Goal: Task Accomplishment & Management: Complete application form

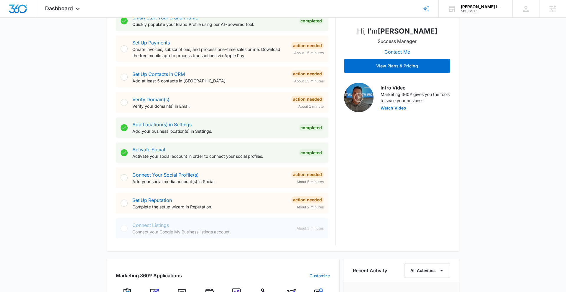
scroll to position [224, 0]
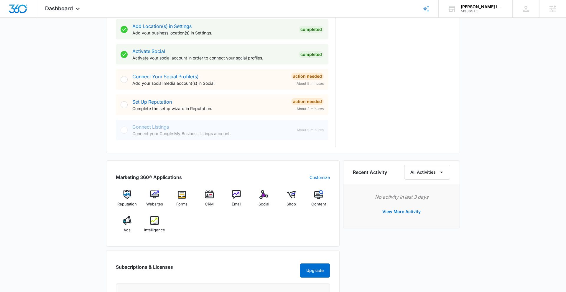
drag, startPoint x: 51, startPoint y: 162, endPoint x: 62, endPoint y: 165, distance: 11.3
click at [51, 162] on div "Today is Wednesday, September 10th Good afternoon, Kris! Contacts You have no c…" at bounding box center [283, 119] width 566 height 637
click at [156, 195] on img at bounding box center [154, 194] width 9 height 9
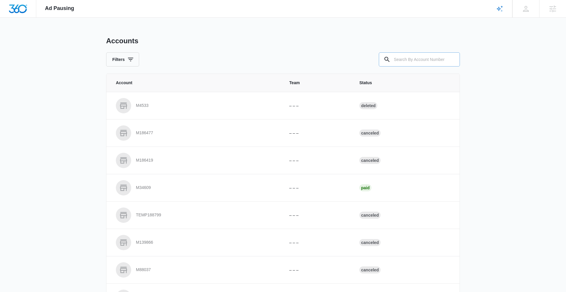
click at [430, 57] on input "text" at bounding box center [419, 59] width 81 height 14
paste input "M336511"
type input "M336511"
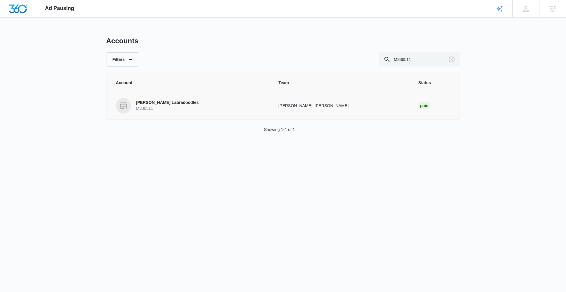
click at [184, 102] on p "[PERSON_NAME] Labradoodles" at bounding box center [167, 103] width 63 height 6
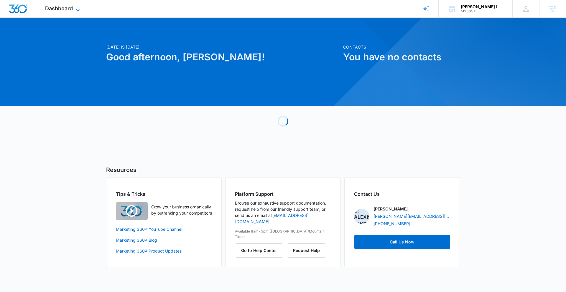
click at [76, 9] on icon at bounding box center [77, 10] width 7 height 7
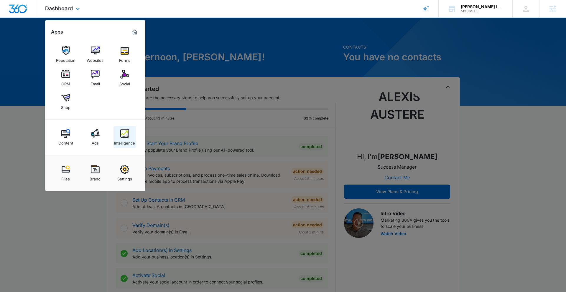
click at [125, 136] on img at bounding box center [124, 133] width 9 height 9
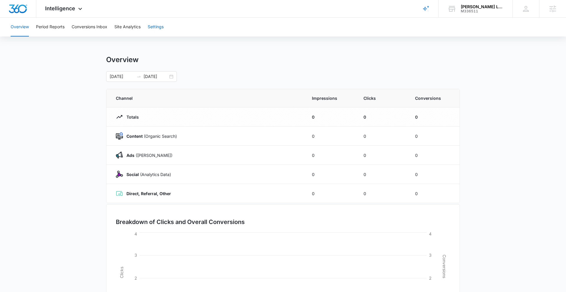
click at [158, 28] on button "Settings" at bounding box center [156, 27] width 16 height 19
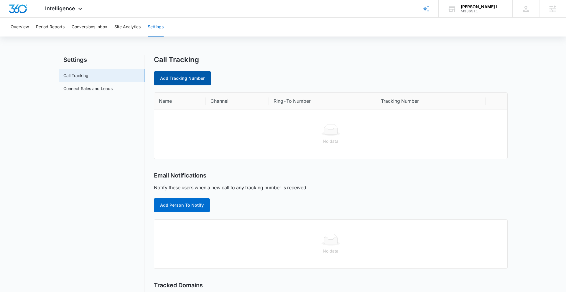
click at [192, 74] on link "Add Tracking Number" at bounding box center [182, 78] width 57 height 14
select select "by_area_code"
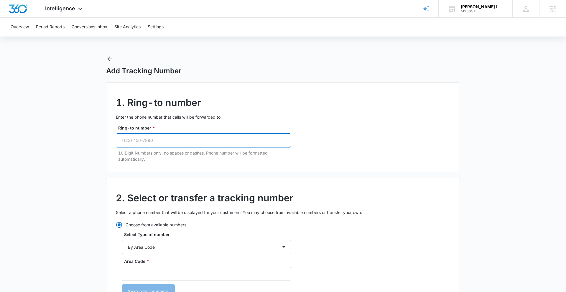
click at [170, 138] on input "Ring-to number *" at bounding box center [203, 140] width 175 height 14
paste input "(704) 737-3800"
type input "(704) 737-3800"
click at [138, 273] on input "Area Code *" at bounding box center [206, 274] width 169 height 14
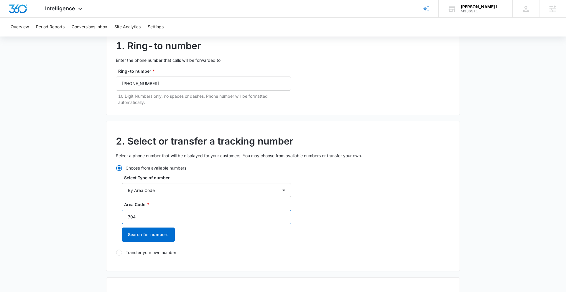
scroll to position [60, 0]
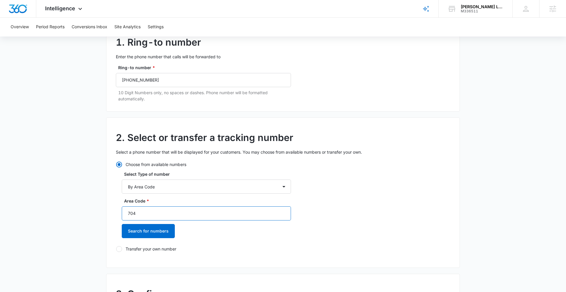
type input "704"
click at [160, 228] on button "Search for numbers" at bounding box center [148, 231] width 53 height 14
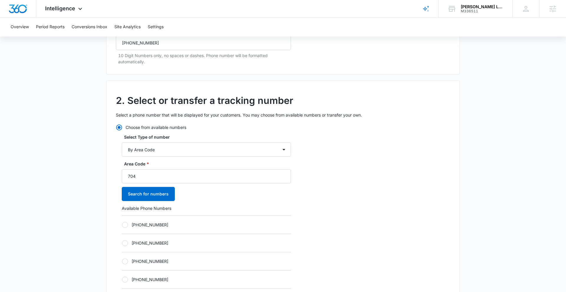
scroll to position [181, 0]
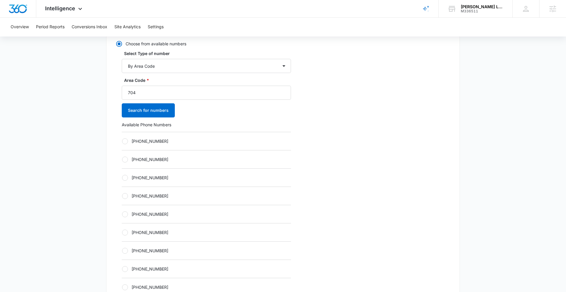
drag, startPoint x: 124, startPoint y: 215, endPoint x: 170, endPoint y: 208, distance: 46.8
click at [124, 215] on div at bounding box center [125, 215] width 6 height 6
click at [122, 214] on input "[PHONE_NUMBER]" at bounding box center [122, 214] width 0 height 0
radio input "true"
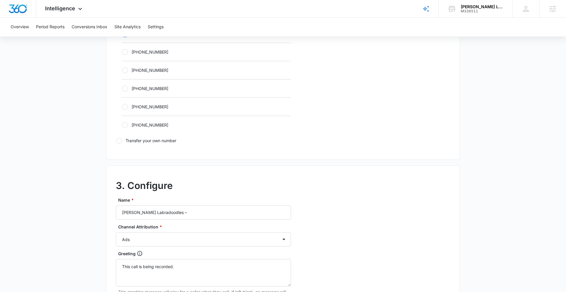
scroll to position [380, 0]
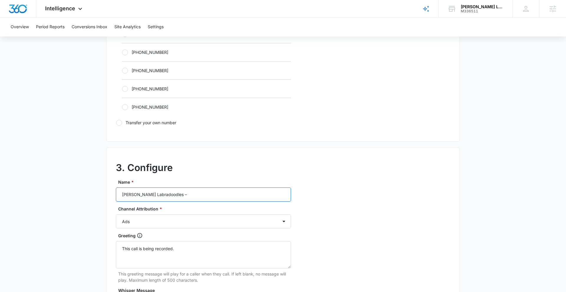
click at [189, 195] on input "Weddington Labradoodles –" at bounding box center [203, 195] width 175 height 14
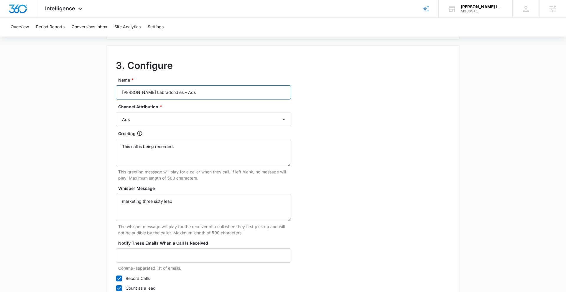
scroll to position [528, 0]
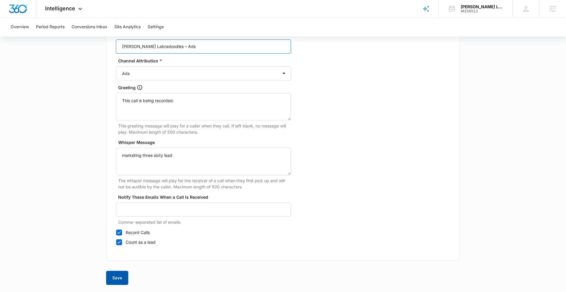
type input "[PERSON_NAME] Labradoodles – Ads"
click at [120, 277] on button "Save" at bounding box center [117, 278] width 22 height 14
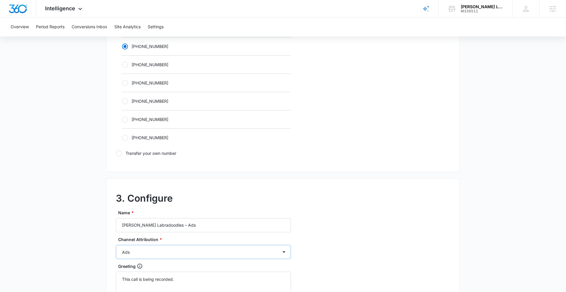
scroll to position [275, 0]
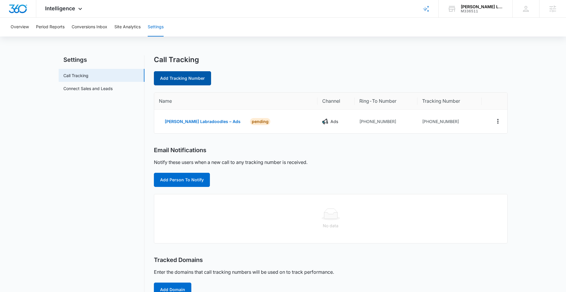
click at [179, 79] on link "Add Tracking Number" at bounding box center [182, 78] width 57 height 14
select select "by_area_code"
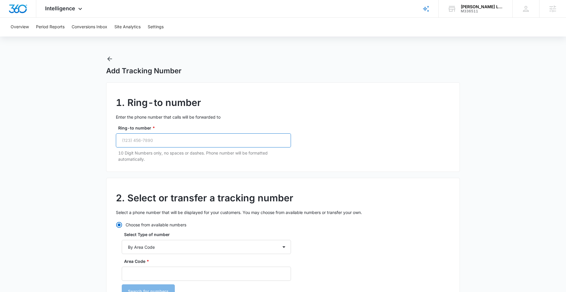
click at [167, 145] on input "Ring-to number *" at bounding box center [203, 140] width 175 height 14
paste input "(704) 737-3800"
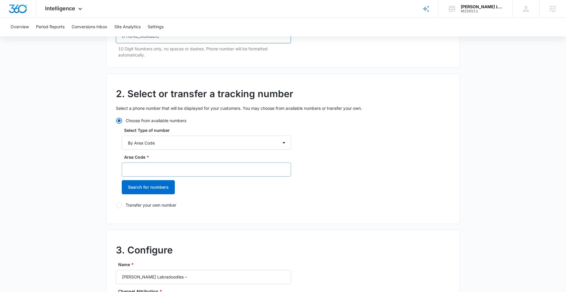
scroll to position [115, 0]
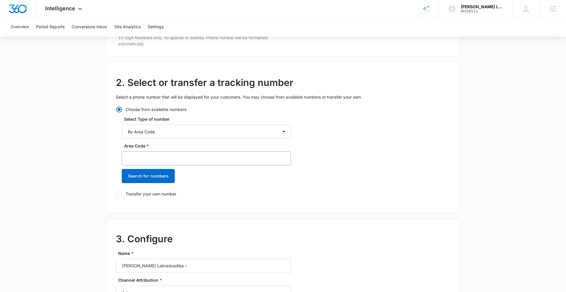
type input "(704) 737-3800"
click at [154, 161] on input "Area Code *" at bounding box center [206, 158] width 169 height 14
type input "704"
click at [158, 181] on button "Search for numbers" at bounding box center [148, 176] width 53 height 14
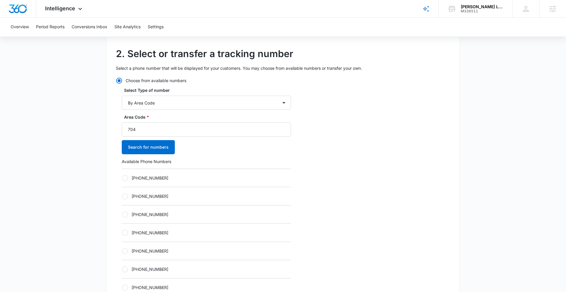
scroll to position [146, 0]
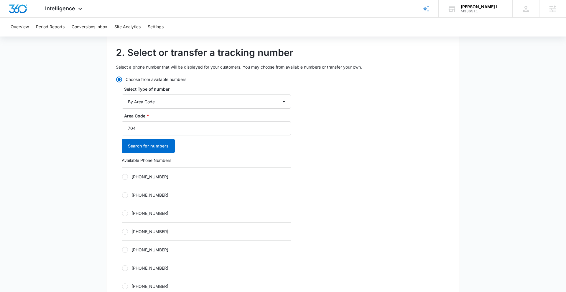
drag, startPoint x: 125, startPoint y: 251, endPoint x: 131, endPoint y: 247, distance: 7.8
click at [128, 249] on label "+17047277406" at bounding box center [206, 250] width 169 height 6
click at [122, 250] on input "+17047277406" at bounding box center [122, 250] width 0 height 0
radio input "true"
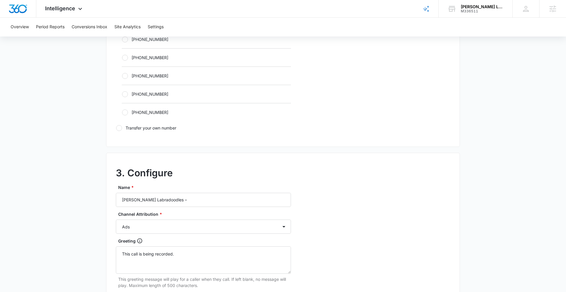
scroll to position [382, 0]
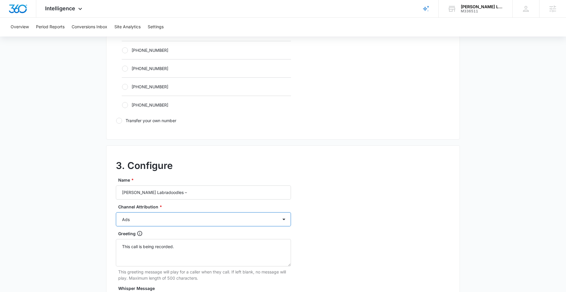
click at [179, 219] on select "Ads Local Service Ads Content Social Other" at bounding box center [203, 219] width 175 height 14
select select "CONTENT"
click at [116, 212] on select "Ads Local Service Ads Content Social Other" at bounding box center [203, 219] width 175 height 14
click at [193, 194] on input "Weddington Labradoodles –" at bounding box center [203, 193] width 175 height 14
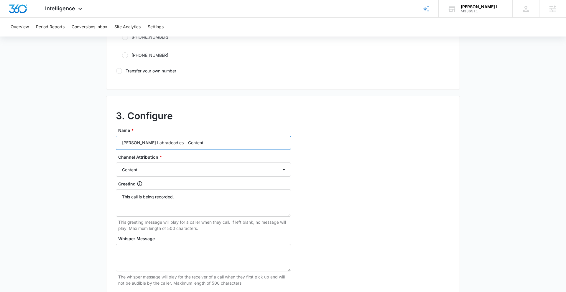
scroll to position [528, 0]
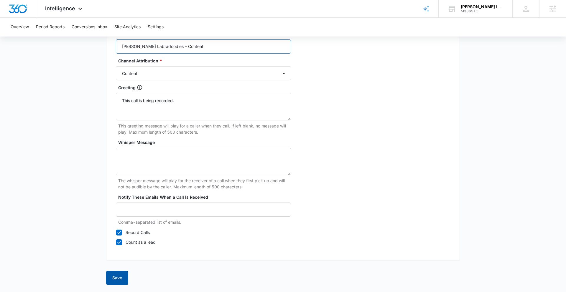
type input "Weddington Labradoodles – Content"
click at [116, 279] on button "Save" at bounding box center [117, 278] width 22 height 14
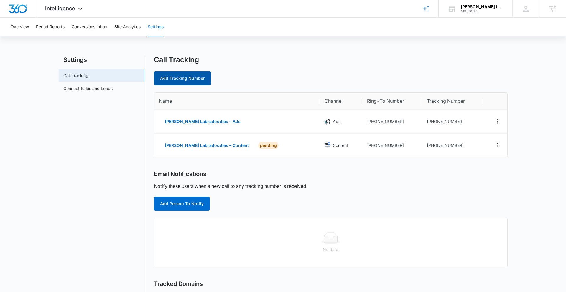
click at [185, 76] on link "Add Tracking Number" at bounding box center [182, 78] width 57 height 14
select select "by_area_code"
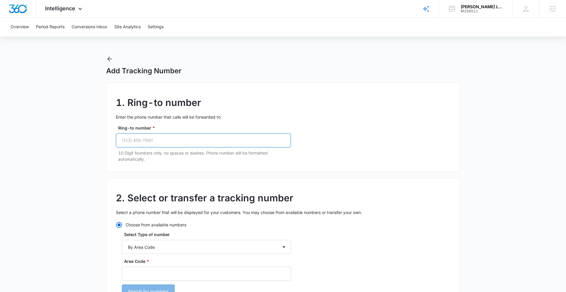
click at [194, 143] on input "Ring-to number *" at bounding box center [203, 140] width 175 height 14
paste input "(704) 737-3800"
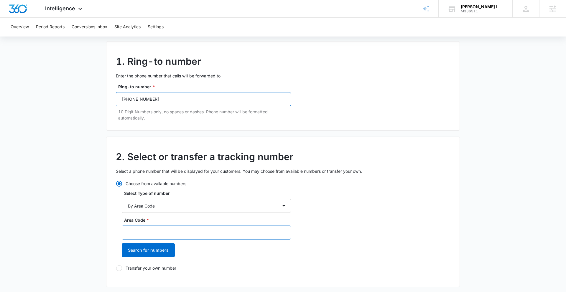
type input "(704) 737-3800"
click at [152, 234] on input "Area Code *" at bounding box center [206, 233] width 169 height 14
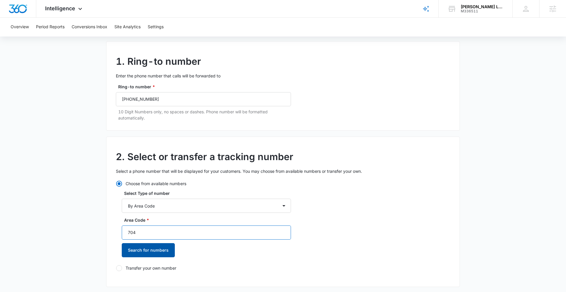
type input "704"
click at [144, 252] on button "Search for numbers" at bounding box center [148, 250] width 53 height 14
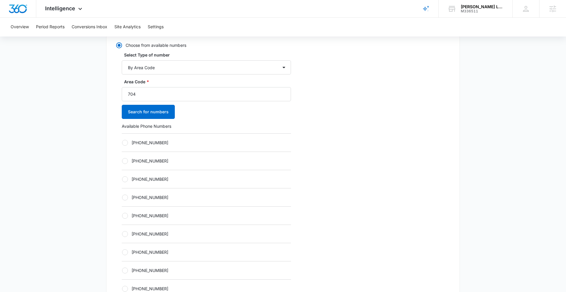
scroll to position [210, 0]
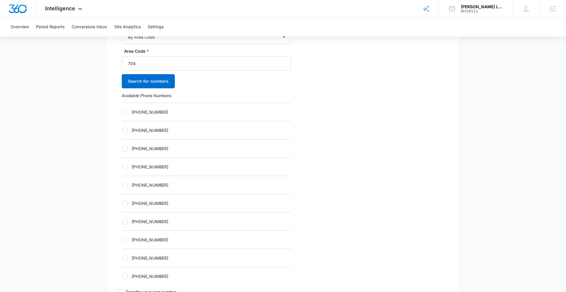
drag, startPoint x: 128, startPoint y: 185, endPoint x: 143, endPoint y: 181, distance: 15.8
click at [128, 185] on div at bounding box center [125, 185] width 6 height 6
click at [122, 185] on input "+17047277413" at bounding box center [122, 185] width 0 height 0
radio input "true"
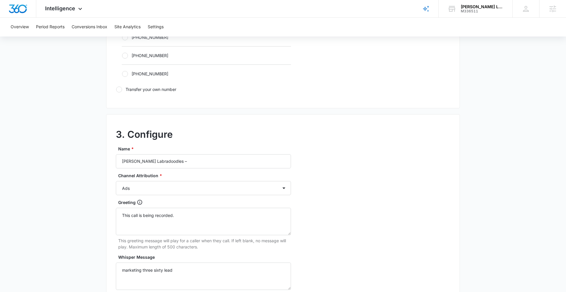
scroll to position [419, 0]
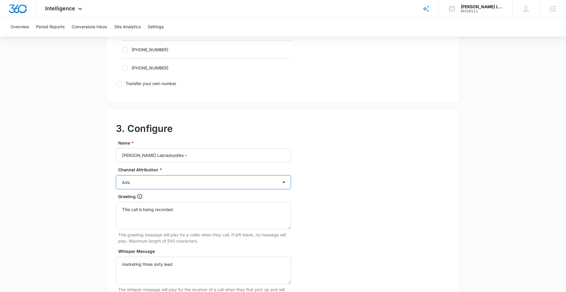
click at [164, 184] on select "Ads Local Service Ads Content Social Other" at bounding box center [203, 182] width 175 height 14
select select "SOCIAL"
click at [116, 175] on select "Ads Local Service Ads Content Social Other" at bounding box center [203, 182] width 175 height 14
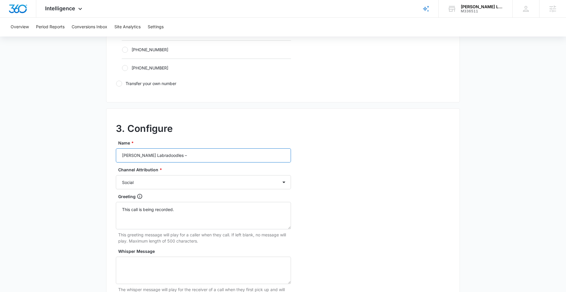
click at [188, 153] on input "Weddington Labradoodles –" at bounding box center [203, 155] width 175 height 14
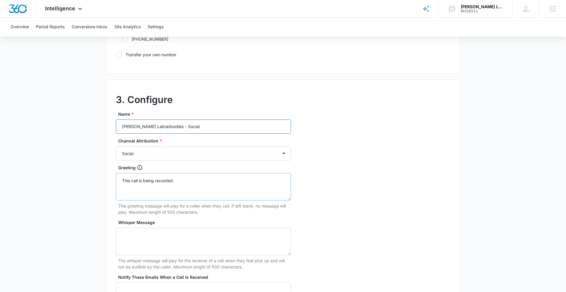
scroll to position [528, 0]
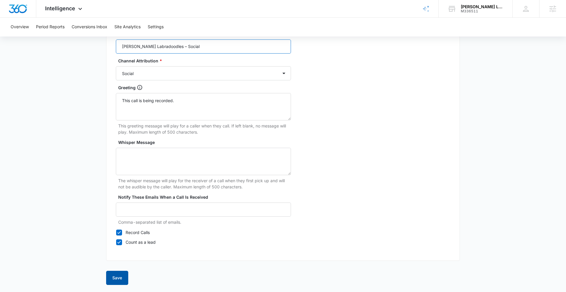
type input "Weddington Labradoodles – Social"
click at [117, 282] on button "Save" at bounding box center [117, 278] width 22 height 14
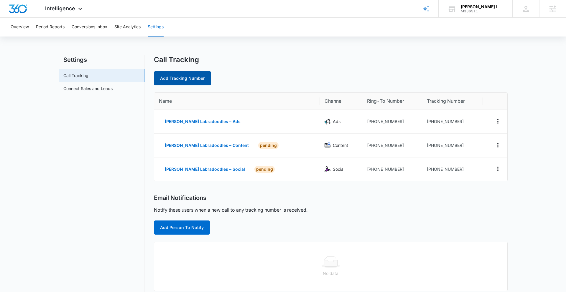
click at [189, 80] on link "Add Tracking Number" at bounding box center [182, 78] width 57 height 14
select select "by_area_code"
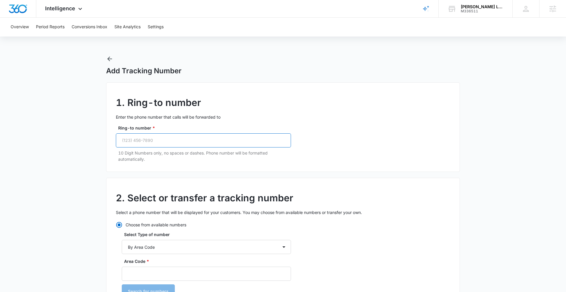
click at [164, 142] on input "Ring-to number *" at bounding box center [203, 140] width 175 height 14
paste input "(704) 737-3800"
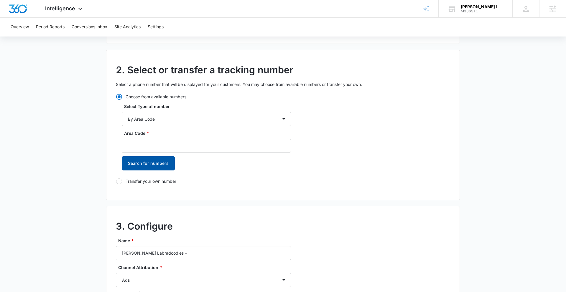
scroll to position [142, 0]
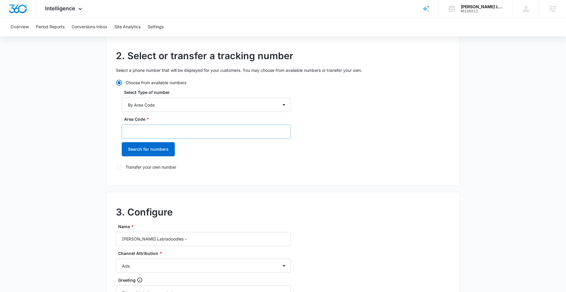
type input "(704) 737-3800"
click at [153, 134] on input "Area Code *" at bounding box center [206, 132] width 169 height 14
type input "704"
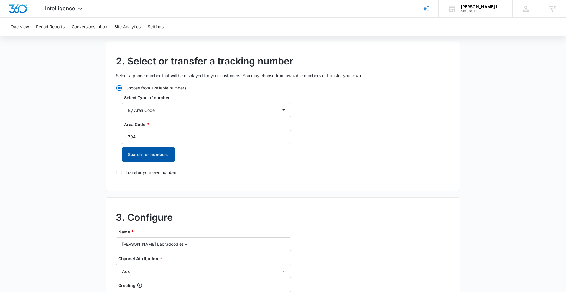
click at [153, 153] on button "Search for numbers" at bounding box center [148, 155] width 53 height 14
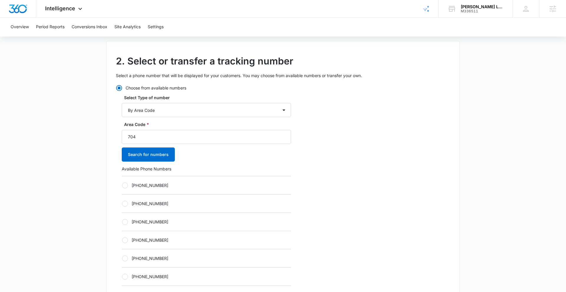
click at [125, 258] on div at bounding box center [125, 259] width 6 height 6
click at [122, 258] on input "+17047277414" at bounding box center [122, 258] width 0 height 0
radio input "true"
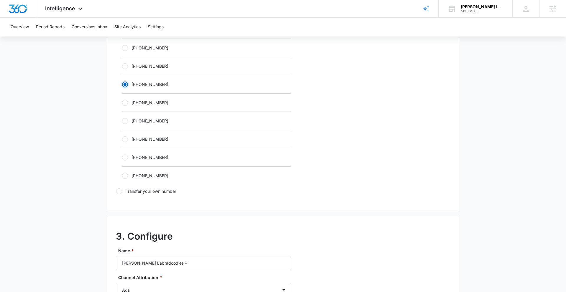
scroll to position [376, 0]
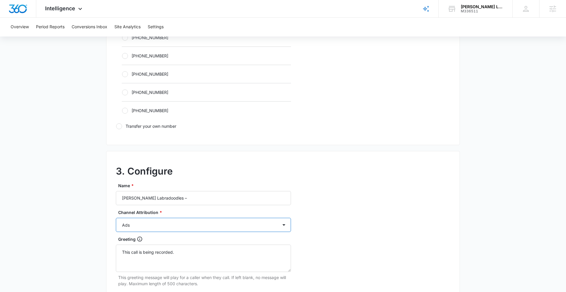
click at [174, 226] on select "Ads Local Service Ads Content Social Other" at bounding box center [203, 225] width 175 height 14
select select "OTHER"
click at [116, 218] on select "Ads Local Service Ads Content Social Other" at bounding box center [203, 225] width 175 height 14
click at [185, 199] on input "Weddington Labradoodles –" at bounding box center [203, 198] width 175 height 14
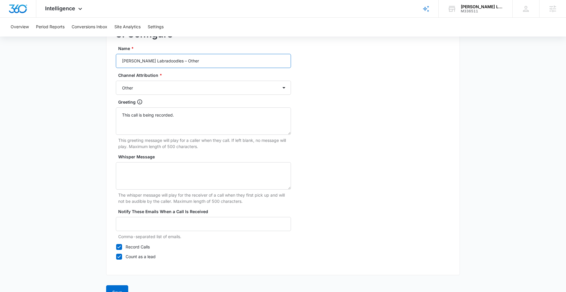
scroll to position [528, 0]
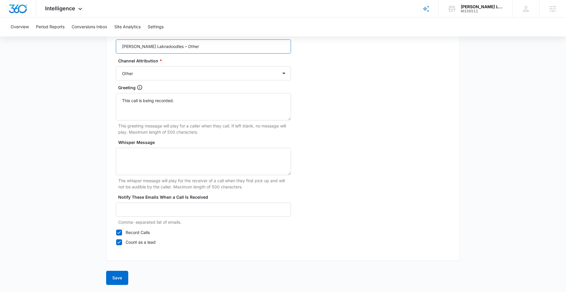
type input "Weddington Labradoodles – Other"
click at [119, 277] on button "Save" at bounding box center [117, 278] width 22 height 14
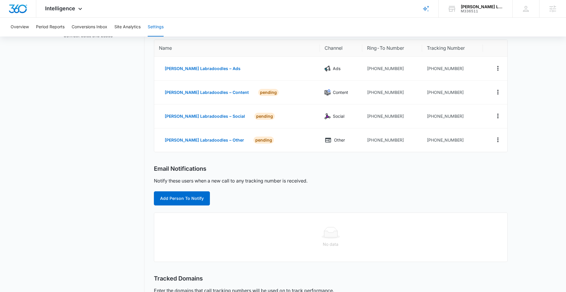
scroll to position [70, 0]
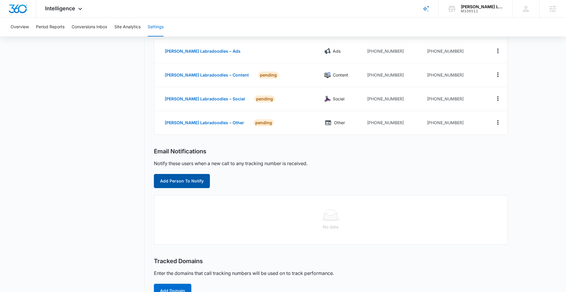
click at [192, 181] on button "Add Person To Notify" at bounding box center [182, 181] width 56 height 14
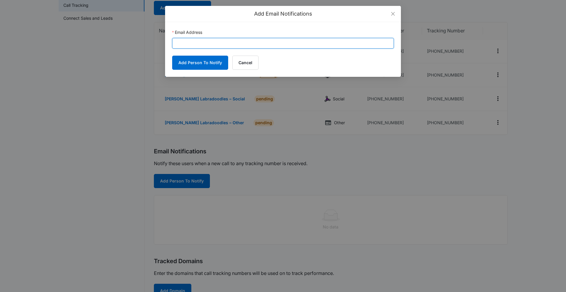
click at [207, 40] on input "Email Address" at bounding box center [283, 43] width 222 height 11
paste input "ashleyhammond2021@gmail.com"
type input "ashleyhammond2021@gmail.com"
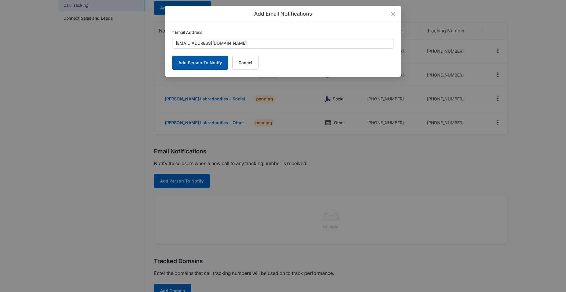
click at [209, 64] on button "Add Person To Notify" at bounding box center [200, 63] width 56 height 14
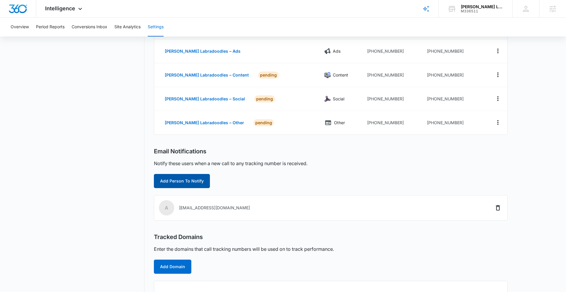
click at [188, 183] on button "Add Person To Notify" at bounding box center [182, 181] width 56 height 14
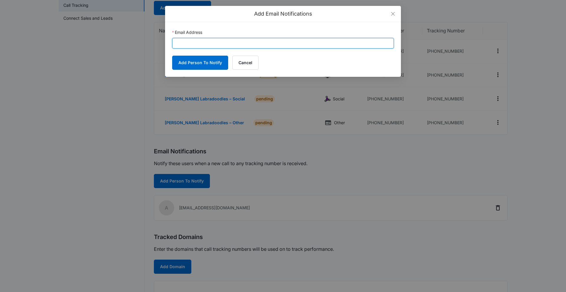
click at [211, 46] on input "Email Address" at bounding box center [283, 43] width 222 height 11
paste input "[PERSON_NAME][EMAIL_ADDRESS][DOMAIN_NAME]"
type input "[PERSON_NAME][EMAIL_ADDRESS][DOMAIN_NAME]"
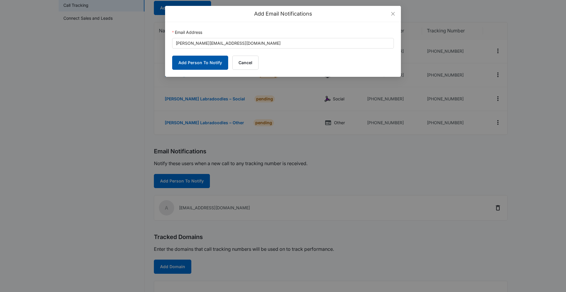
click at [201, 62] on button "Add Person To Notify" at bounding box center [200, 63] width 56 height 14
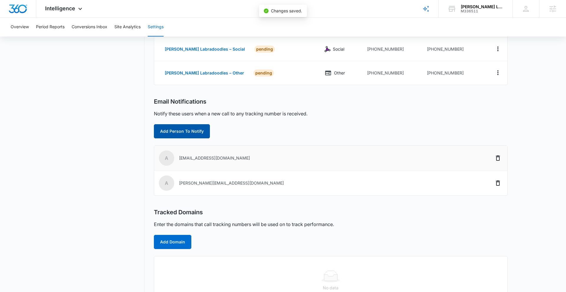
scroll to position [141, 0]
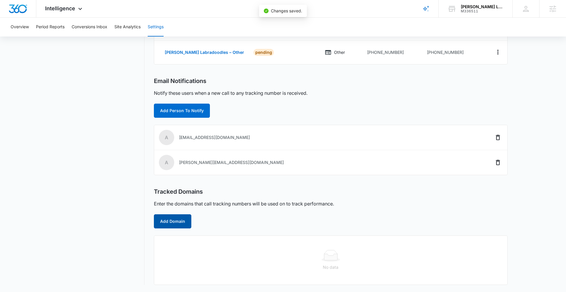
click at [172, 222] on button "Add Domain" at bounding box center [172, 221] width 37 height 14
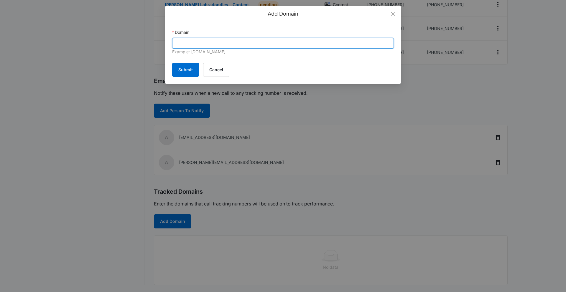
click at [206, 44] on input "Domain" at bounding box center [283, 43] width 222 height 11
paste input "weddingtonlabradoodles.com"
type input "weddingtonlabradoodles.com"
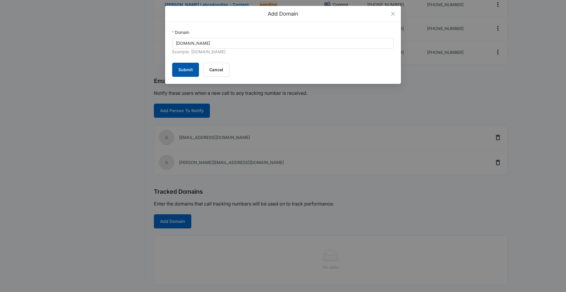
click at [189, 70] on button "Submit" at bounding box center [185, 70] width 27 height 14
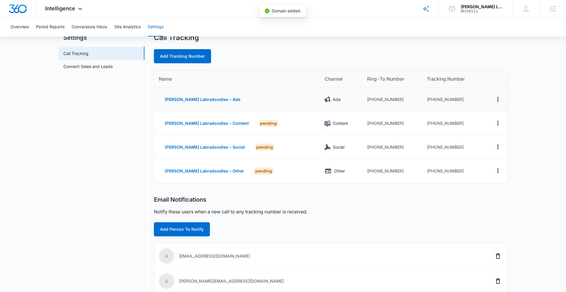
scroll to position [20, 0]
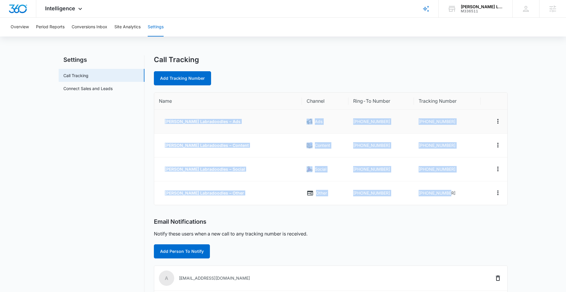
drag, startPoint x: 431, startPoint y: 190, endPoint x: 164, endPoint y: 122, distance: 275.5
click at [163, 122] on tbody "[PERSON_NAME] Labradoodles – Ads Ads [PHONE_NUMBER] [PHONE_NUMBER] [PERSON_NAME…" at bounding box center [330, 157] width 353 height 95
copy tbody "[PERSON_NAME] Labradoodles – Ads Ads [PHONE_NUMBER] [PHONE_NUMBER] [PERSON_NAME…"
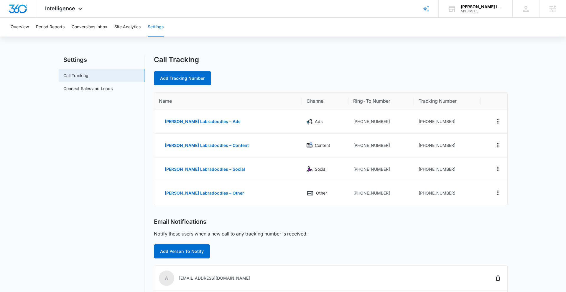
drag, startPoint x: 474, startPoint y: 67, endPoint x: 468, endPoint y: 67, distance: 6.2
click at [473, 67] on div "Call Tracking Add Tracking Number" at bounding box center [331, 70] width 354 height 30
click at [453, 121] on td "[PHONE_NUMBER]" at bounding box center [447, 122] width 67 height 24
drag, startPoint x: 440, startPoint y: 121, endPoint x: 419, endPoint y: 121, distance: 20.6
click at [419, 121] on td "[PHONE_NUMBER]" at bounding box center [447, 122] width 67 height 24
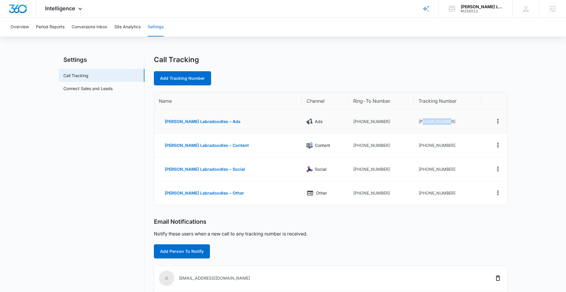
copy td "7047277367"
click at [95, 91] on link "Connect Sales and Leads" at bounding box center [87, 88] width 49 height 6
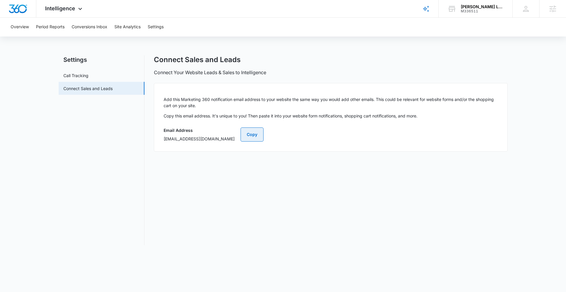
click at [263, 136] on button "Copy" at bounding box center [251, 135] width 23 height 14
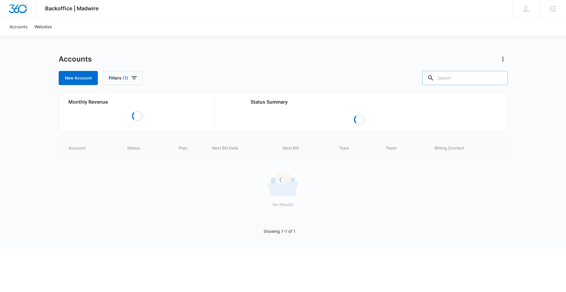
click at [468, 77] on input "text" at bounding box center [464, 78] width 85 height 14
paste input "M336511"
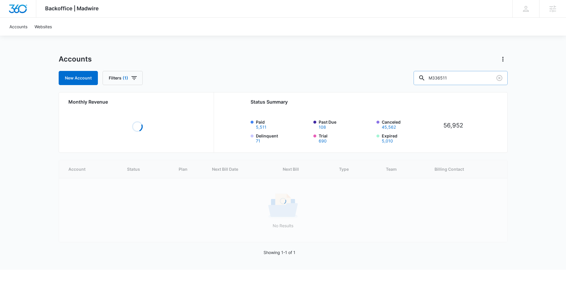
type input "M336511"
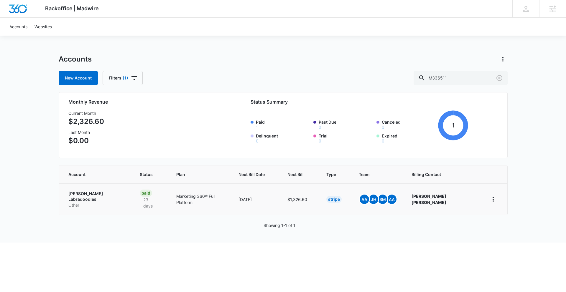
click at [118, 202] on p "Other" at bounding box center [96, 205] width 57 height 6
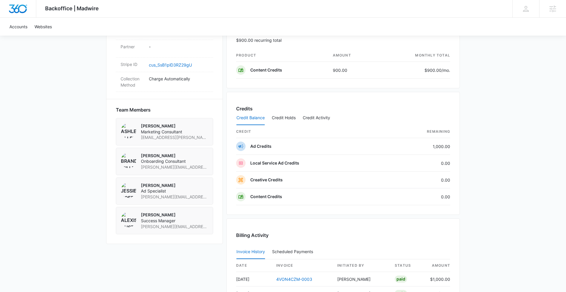
scroll to position [352, 0]
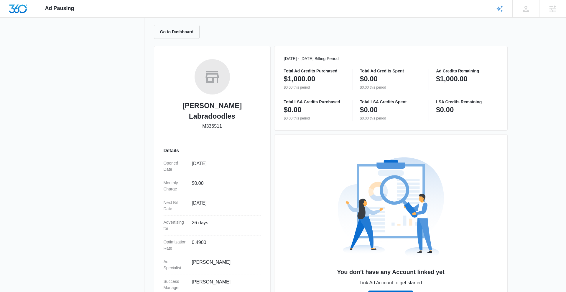
scroll to position [83, 0]
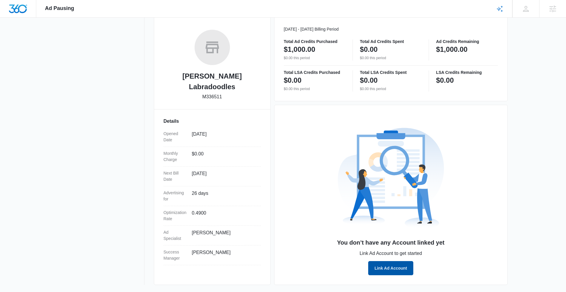
click at [390, 266] on button "Link Ad Account" at bounding box center [390, 268] width 45 height 14
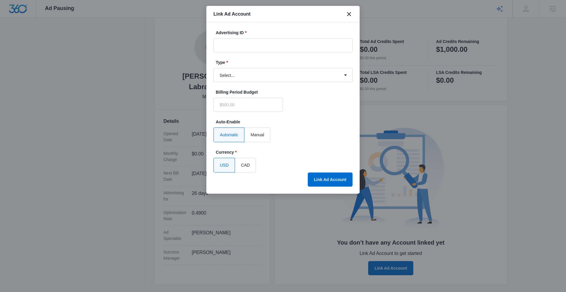
type input "$0.00"
click at [265, 46] on input "Advertising ID *" at bounding box center [282, 45] width 139 height 14
paste input "826-242-1433"
type input "826-242-1433"
click at [285, 76] on select "Select... Bing Ads Facebook Ads Google Ads" at bounding box center [282, 75] width 139 height 14
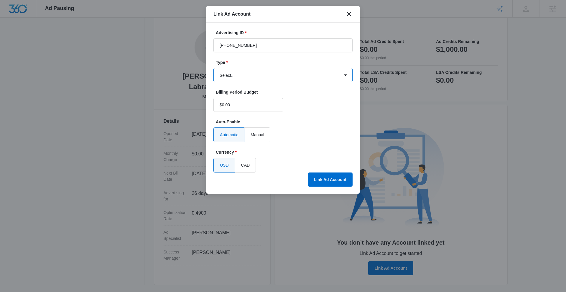
select select "google"
click at [213, 68] on select "Select... Bing Ads Facebook Ads Google Ads" at bounding box center [282, 75] width 139 height 14
click at [332, 184] on button "Link Ad Account" at bounding box center [330, 180] width 45 height 14
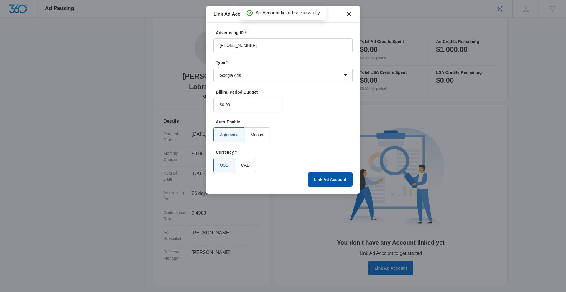
scroll to position [62, 0]
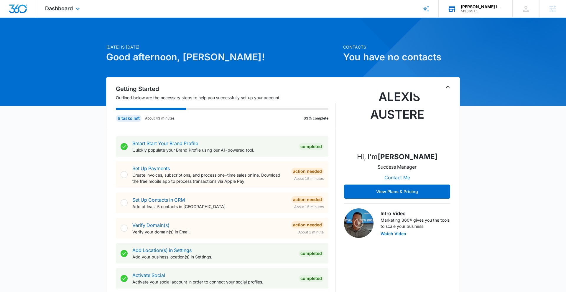
click at [486, 7] on div "[PERSON_NAME] Labradoodles" at bounding box center [482, 6] width 43 height 5
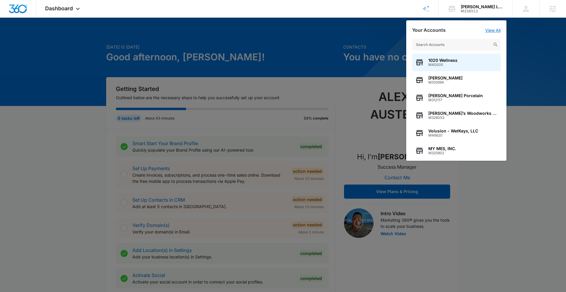
click at [492, 29] on link "View All" at bounding box center [492, 30] width 15 height 5
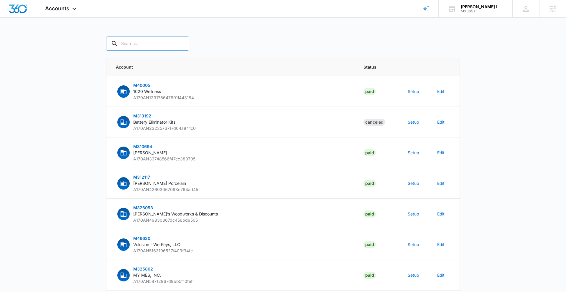
click at [134, 42] on input "text" at bounding box center [147, 44] width 83 height 14
paste input "M336511"
type input "M336511"
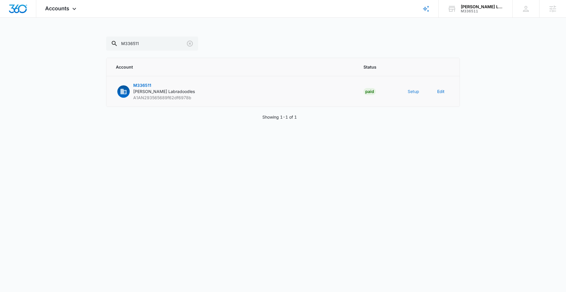
click at [412, 90] on button "Setup" at bounding box center [412, 91] width 11 height 6
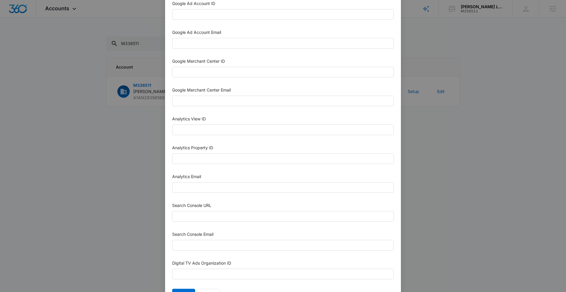
scroll to position [233, 0]
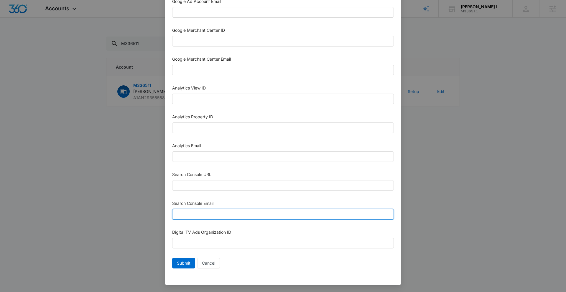
click at [198, 215] on input "Search Console Email" at bounding box center [283, 214] width 222 height 11
paste input "[EMAIL_ADDRESS][DOMAIN_NAME]"
type input "[EMAIL_ADDRESS][DOMAIN_NAME]"
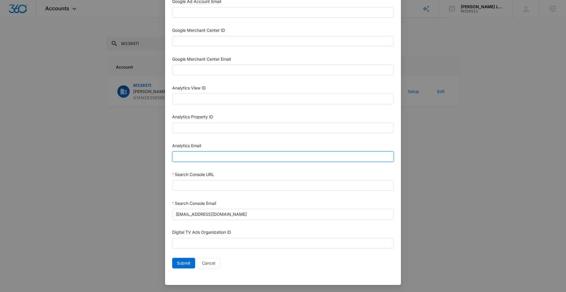
click at [199, 157] on input "Analytics Email" at bounding box center [283, 156] width 222 height 11
paste input "[EMAIL_ADDRESS][DOMAIN_NAME]"
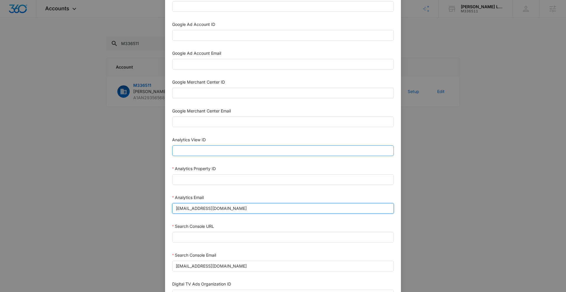
scroll to position [179, 0]
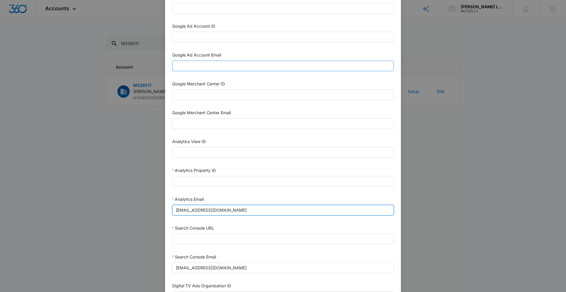
type input "[EMAIL_ADDRESS][DOMAIN_NAME]"
click at [199, 66] on input "Google Ad Account Email" at bounding box center [283, 66] width 222 height 11
paste input "[EMAIL_ADDRESS][DOMAIN_NAME]"
type input "[EMAIL_ADDRESS][DOMAIN_NAME]"
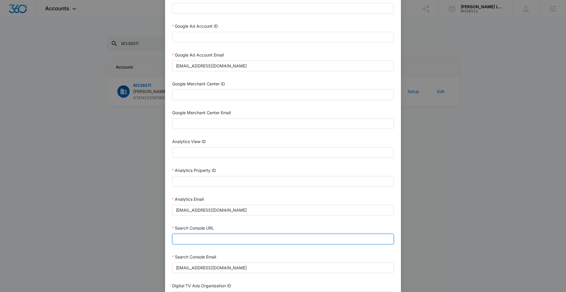
click at [187, 239] on input "Search Console URL" at bounding box center [283, 239] width 222 height 11
paste input "[URL][DOMAIN_NAME]"
type input "[URL][DOMAIN_NAME]"
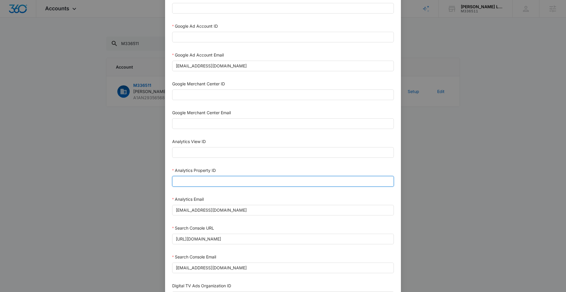
click at [217, 181] on input "Analytics Property ID" at bounding box center [283, 181] width 222 height 11
paste input "504580332"
type input "504580332"
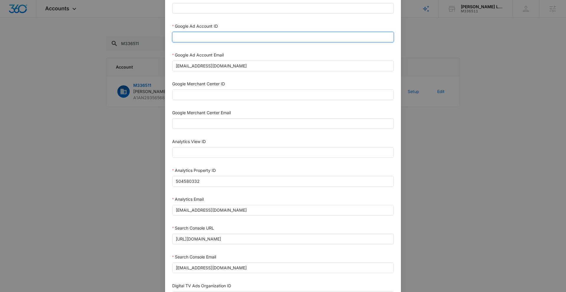
click at [190, 38] on input "Google Ad Account ID" at bounding box center [283, 37] width 222 height 11
paste input "[PHONE_NUMBER]"
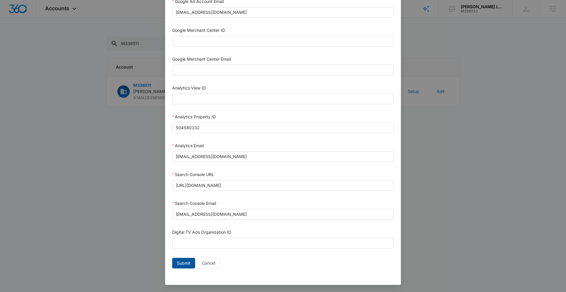
type input "[PHONE_NUMBER]"
click at [184, 263] on span "Submit" at bounding box center [184, 263] width 14 height 6
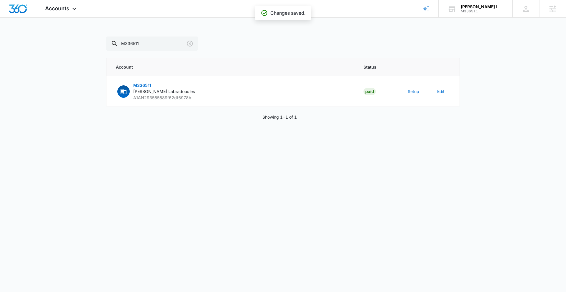
scroll to position [227, 0]
